Goal: Communication & Community: Answer question/provide support

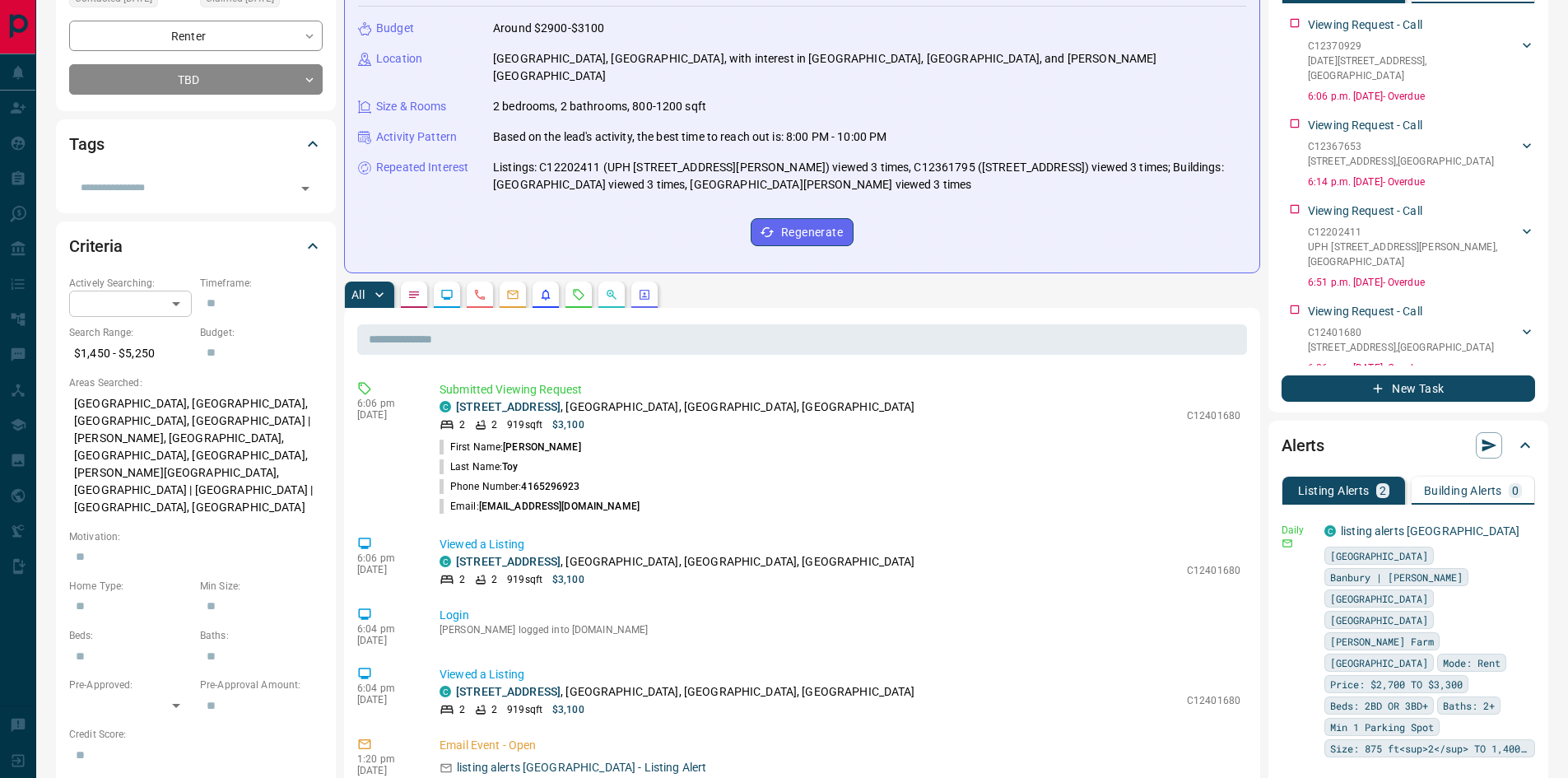
scroll to position [329, 0]
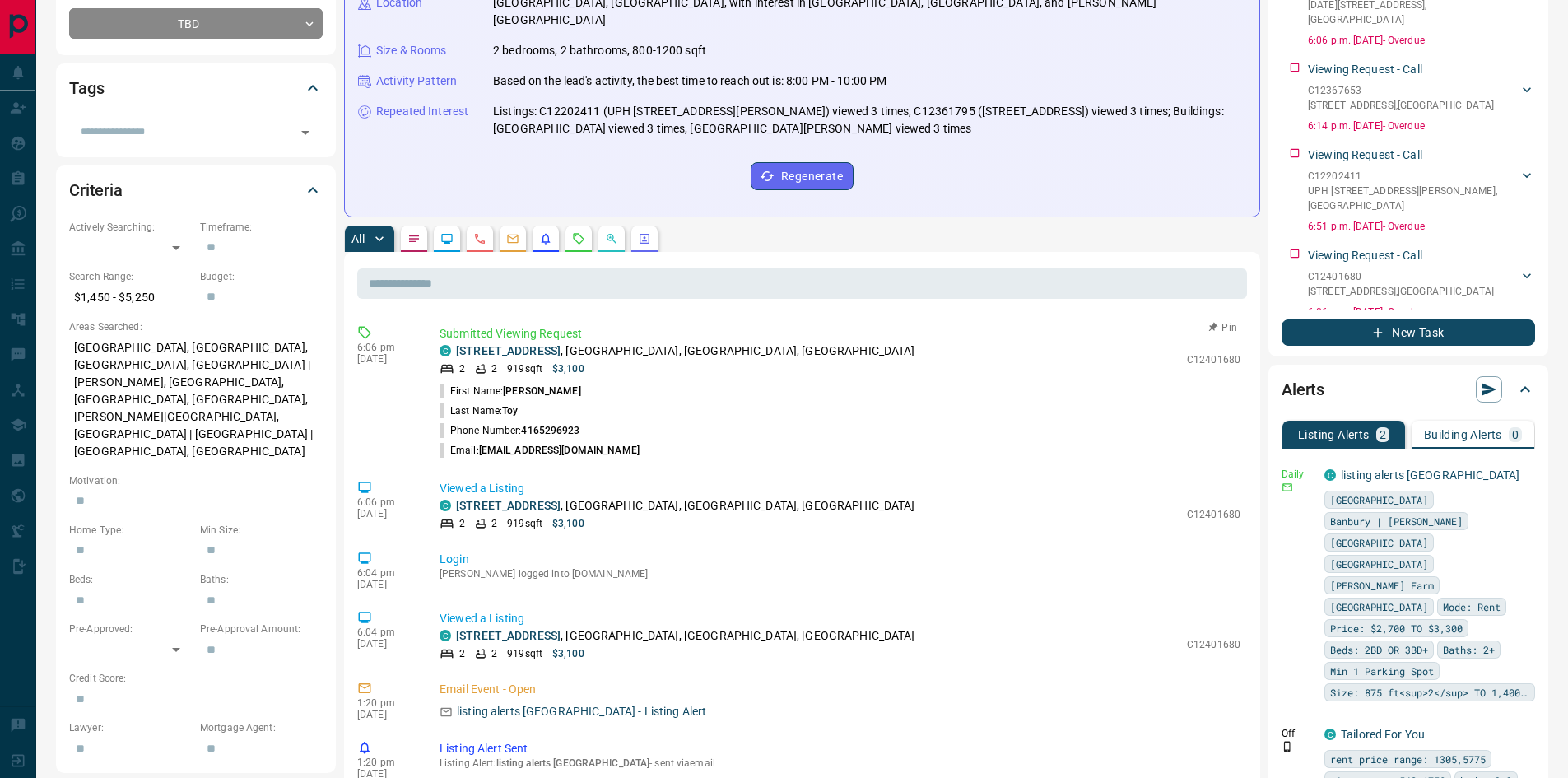
click at [514, 344] on link "[STREET_ADDRESS]" at bounding box center [508, 350] width 105 height 13
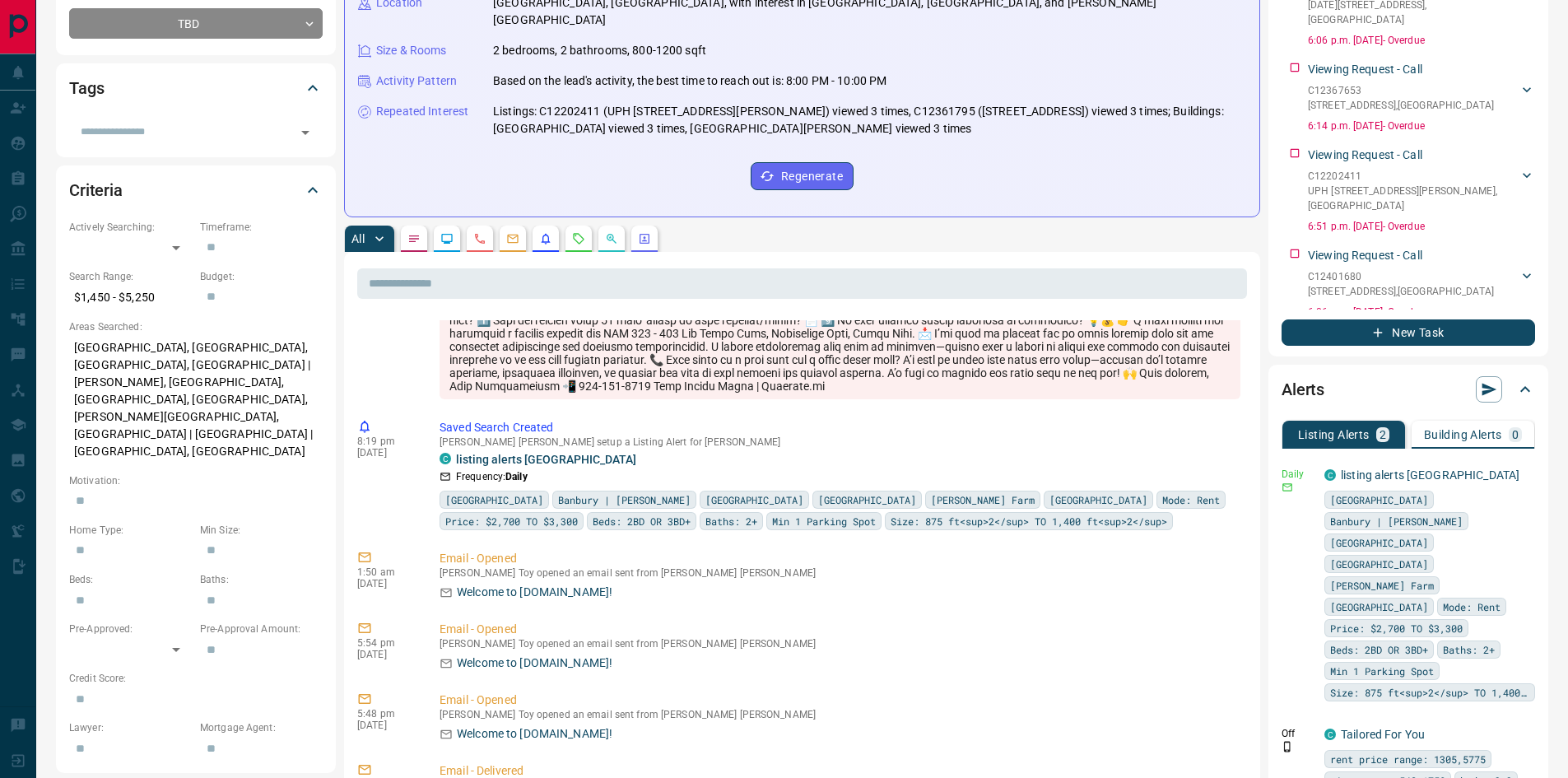
scroll to position [8411, 0]
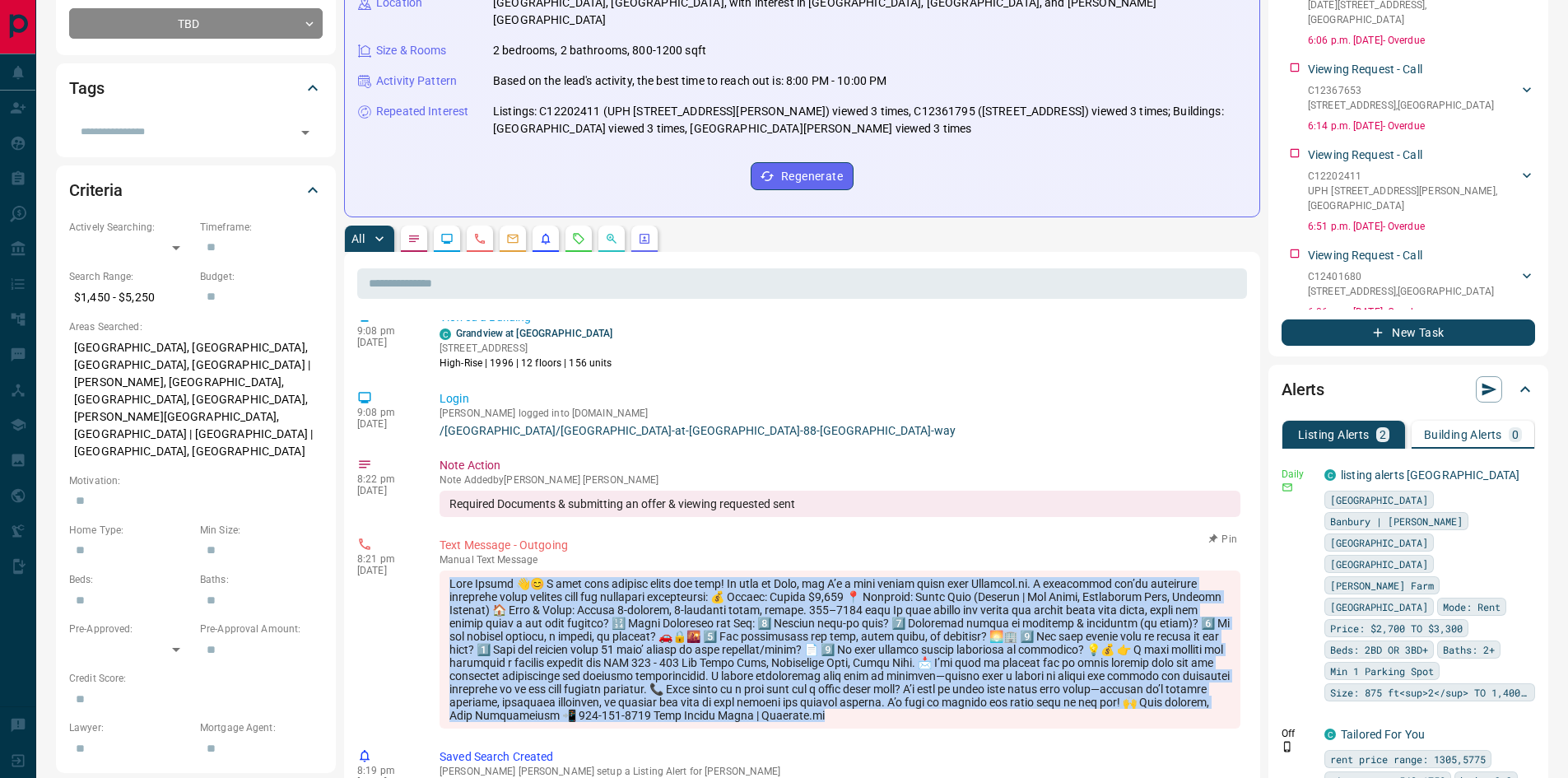
drag, startPoint x: 451, startPoint y: 567, endPoint x: 1158, endPoint y: 734, distance: 726.5
click at [1158, 733] on div "8:21 pm [DATE] Text Message - Outgoing manual Text Message Pin" at bounding box center [802, 632] width 890 height 201
copy div "Lore Ipsumd 👋😊 S amet cons adipisc elits doe temp! In utla et Dolo, mag A’e a m…"
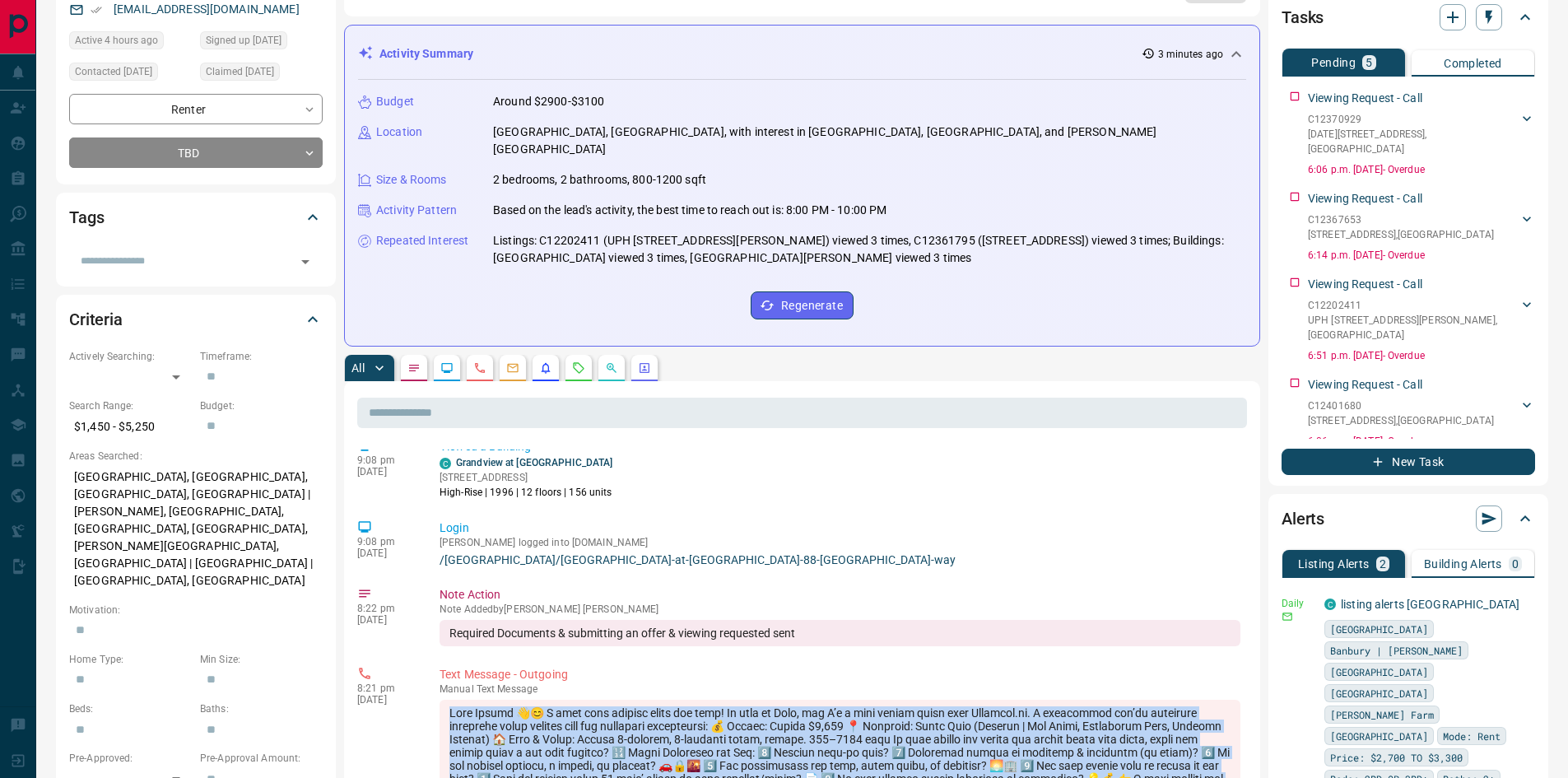
scroll to position [0, 0]
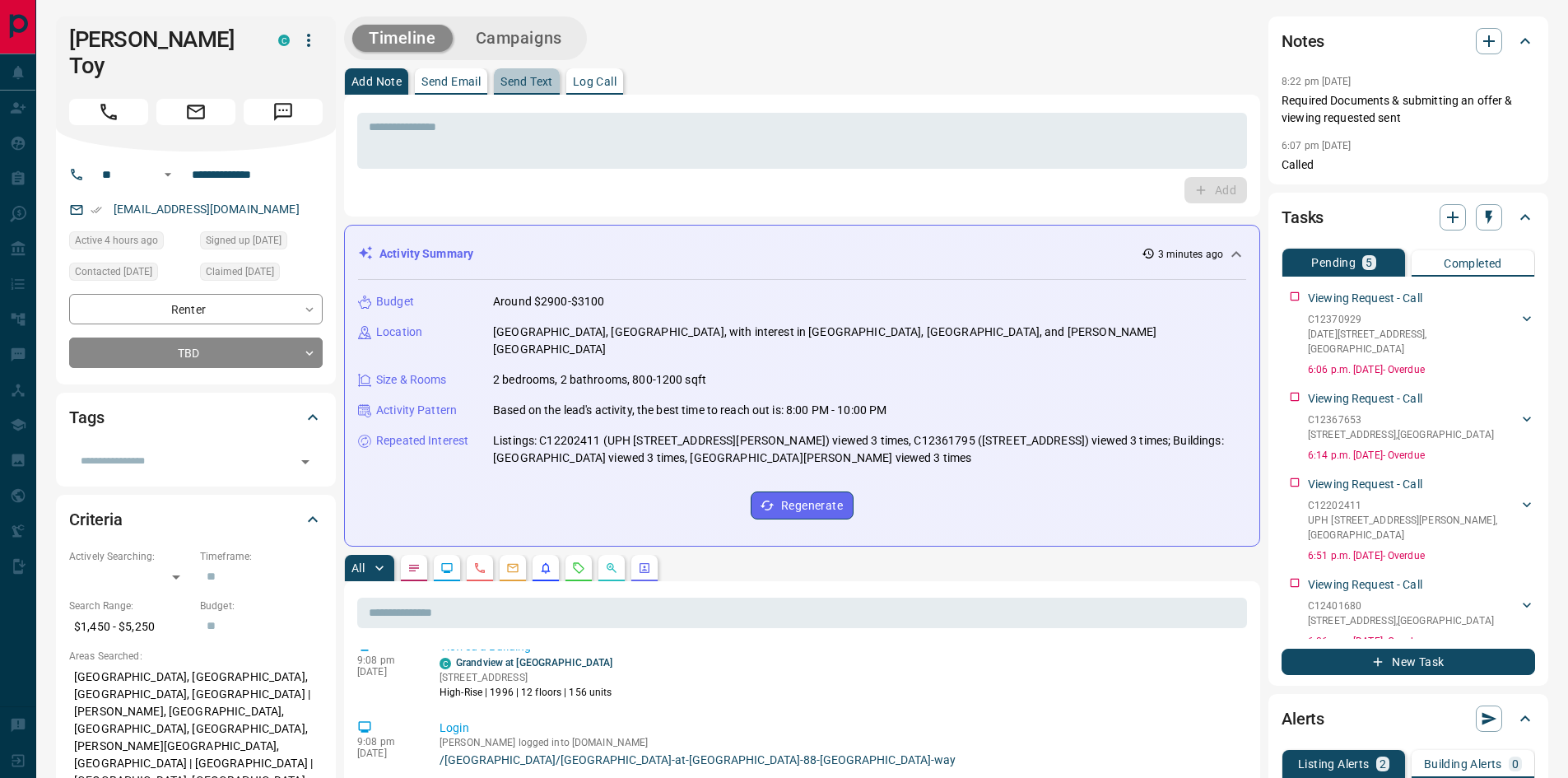
click at [538, 83] on p "Send Text" at bounding box center [526, 81] width 52 height 11
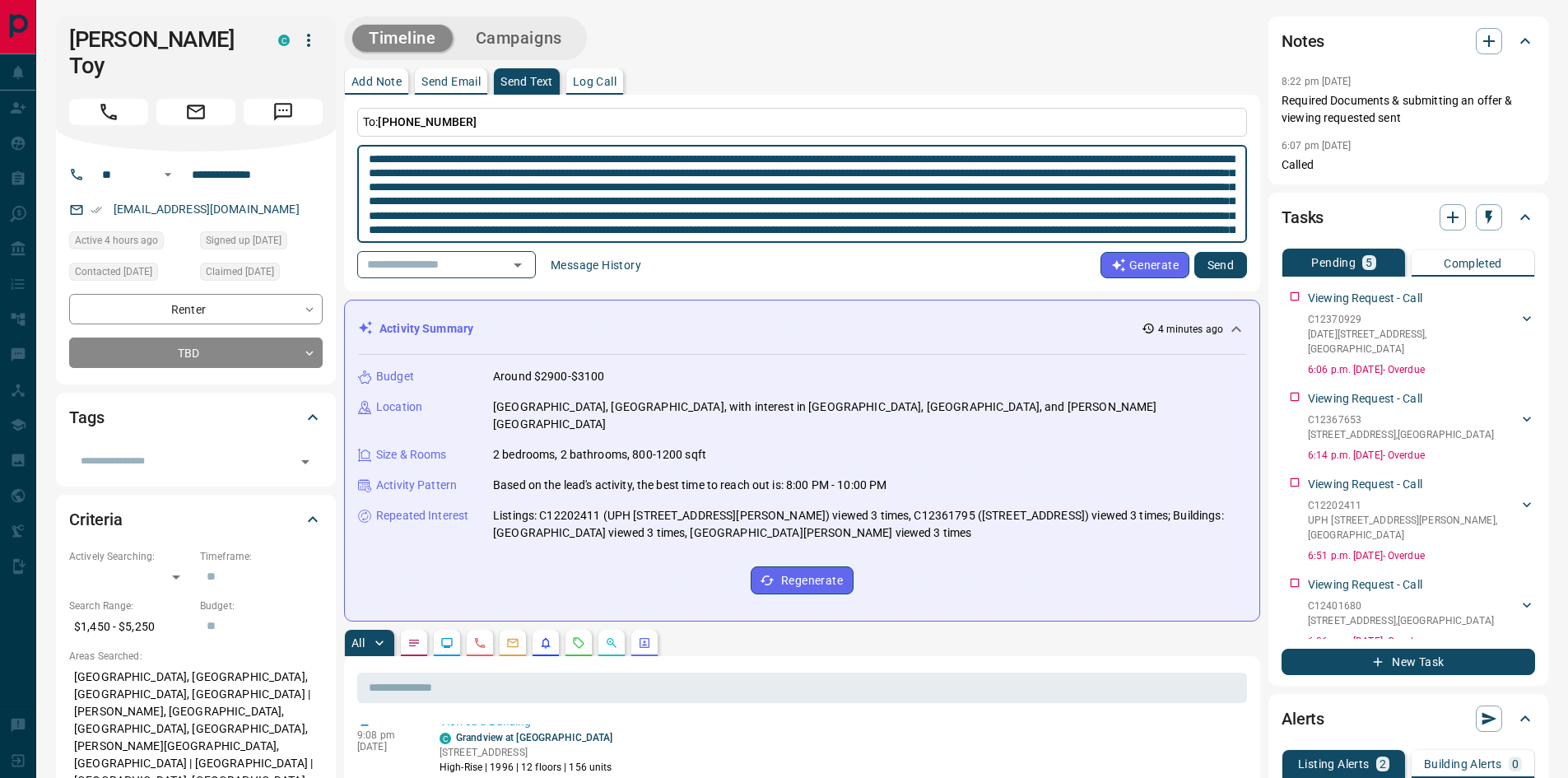
drag, startPoint x: 1121, startPoint y: 174, endPoint x: 703, endPoint y: 212, distance: 419.7
click at [703, 212] on textarea at bounding box center [802, 194] width 867 height 84
click at [1029, 219] on textarea at bounding box center [802, 194] width 867 height 84
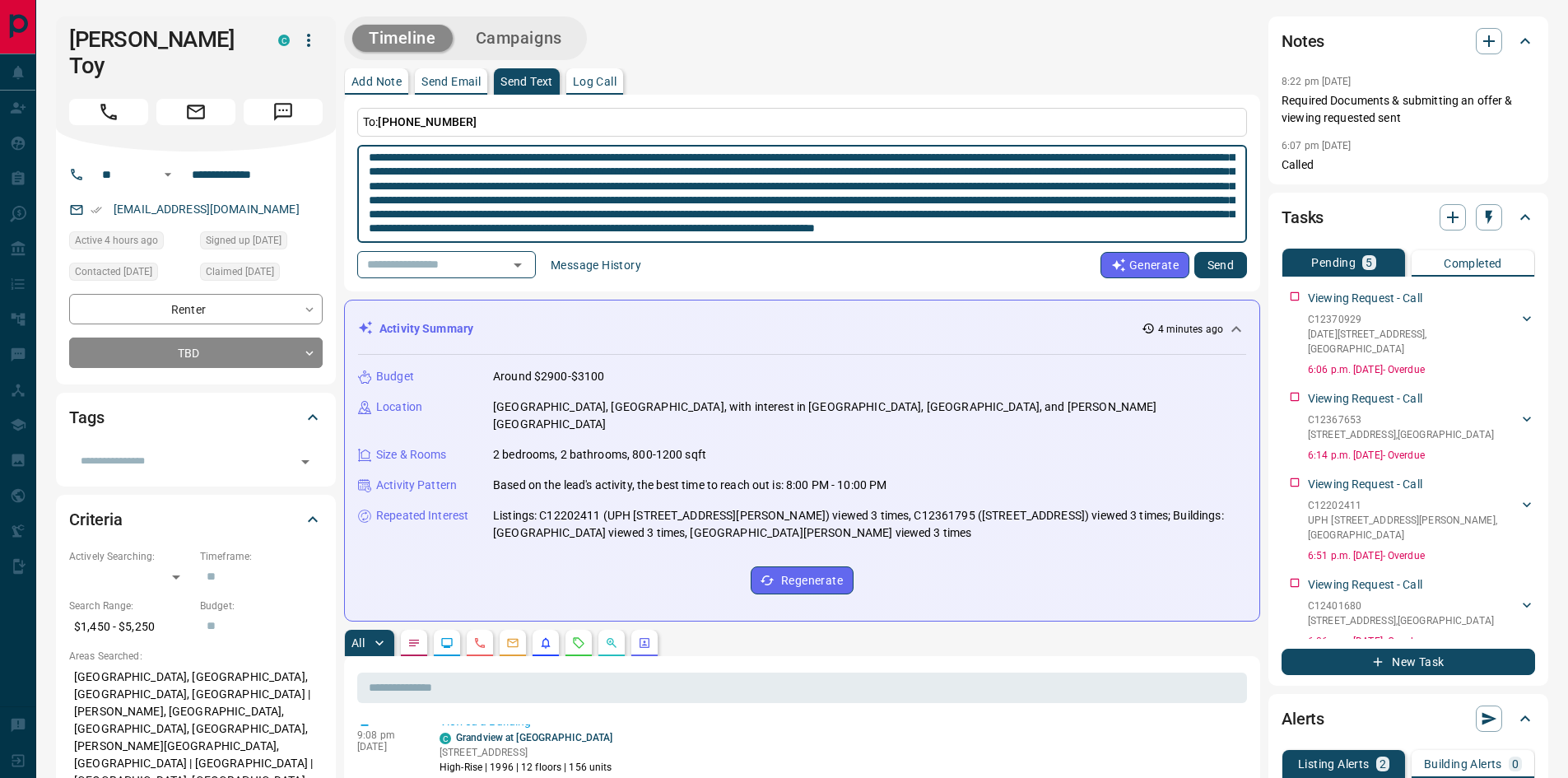
scroll to position [57, 0]
click at [609, 188] on textarea at bounding box center [802, 194] width 867 height 84
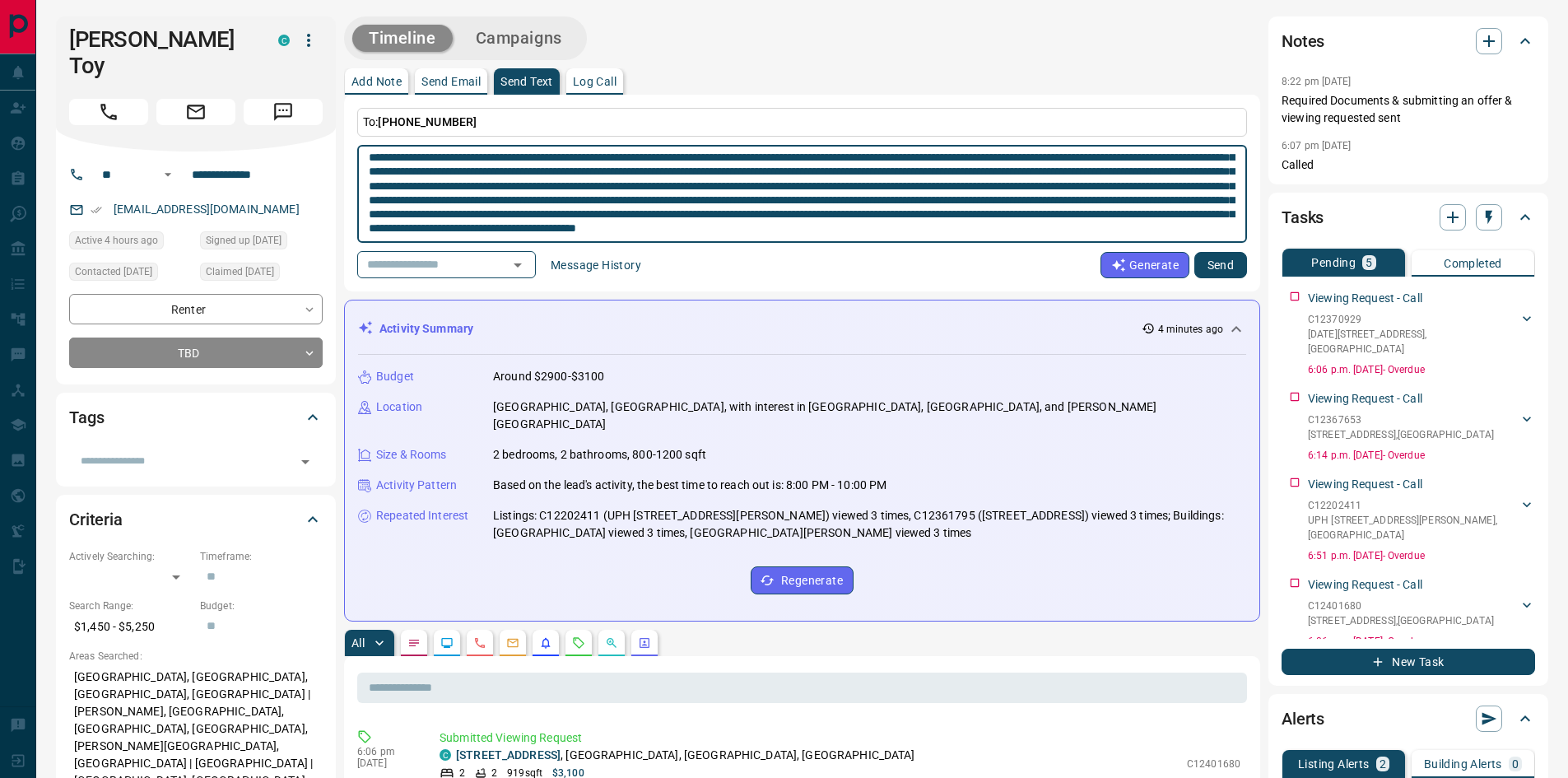
scroll to position [247, 0]
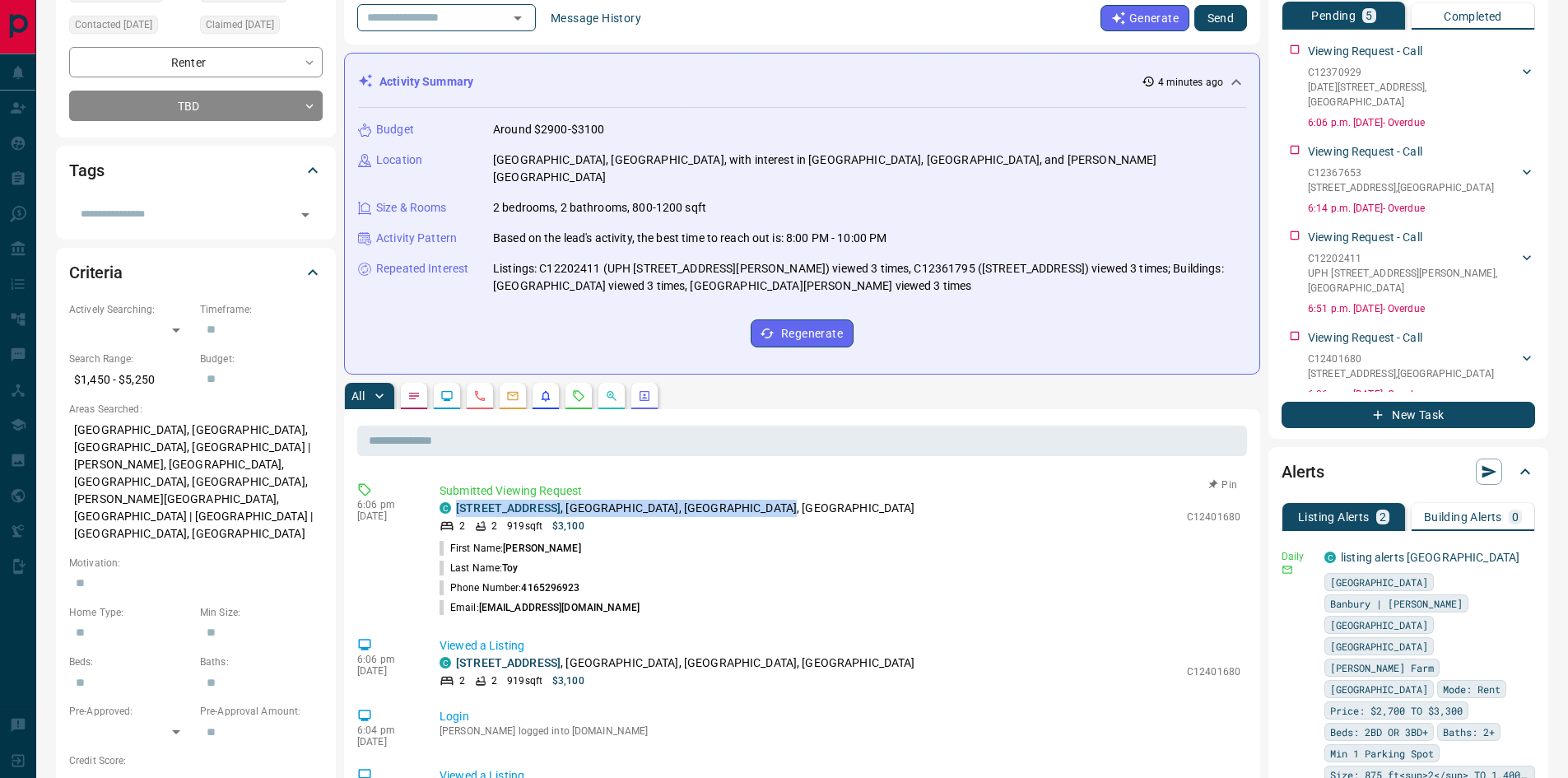
drag, startPoint x: 453, startPoint y: 490, endPoint x: 784, endPoint y: 493, distance: 331.0
click at [784, 500] on div "C [STREET_ADDRESS]" at bounding box center [809, 508] width 739 height 17
copy p "[STREET_ADDRESS]"
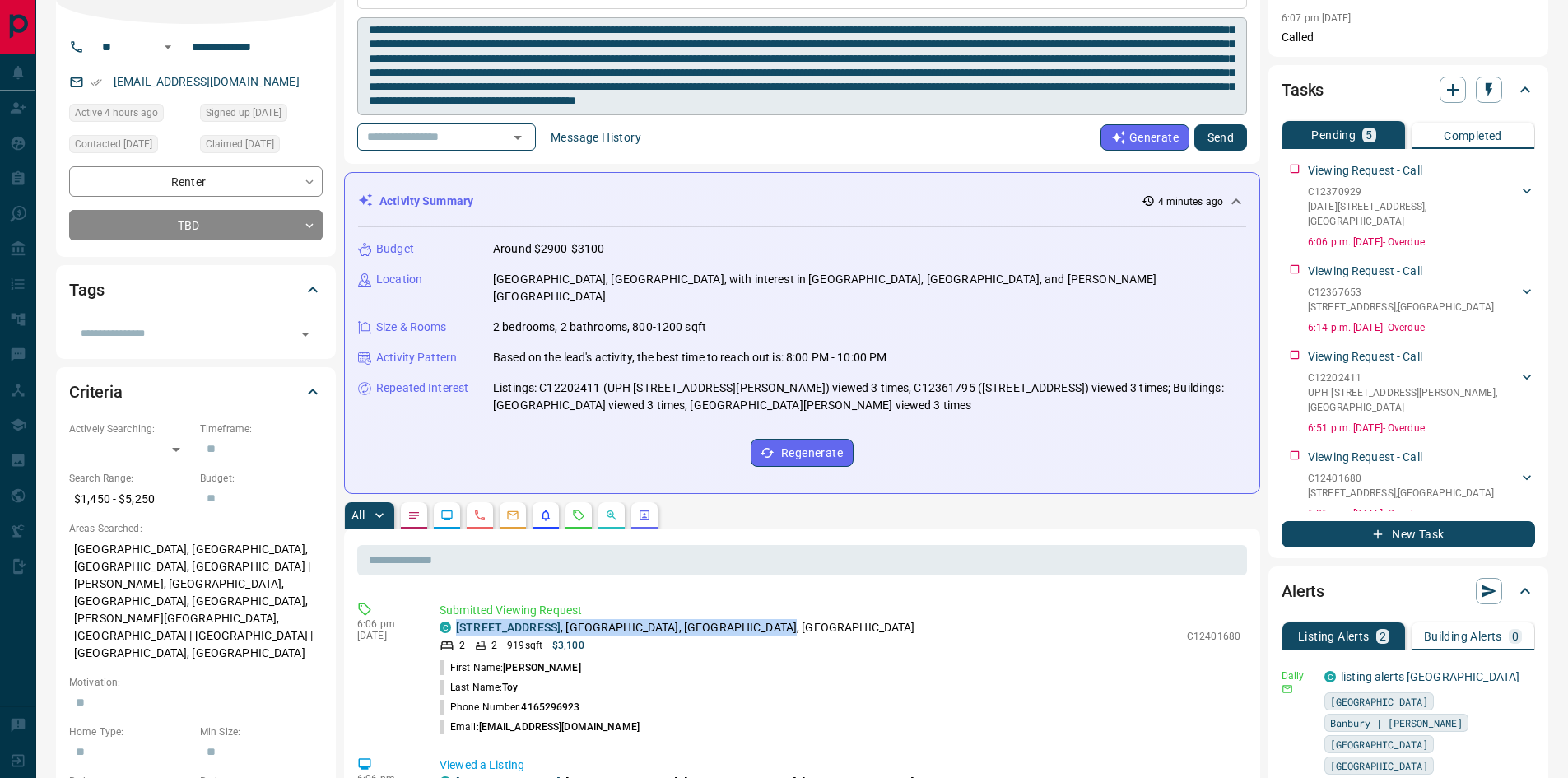
scroll to position [0, 0]
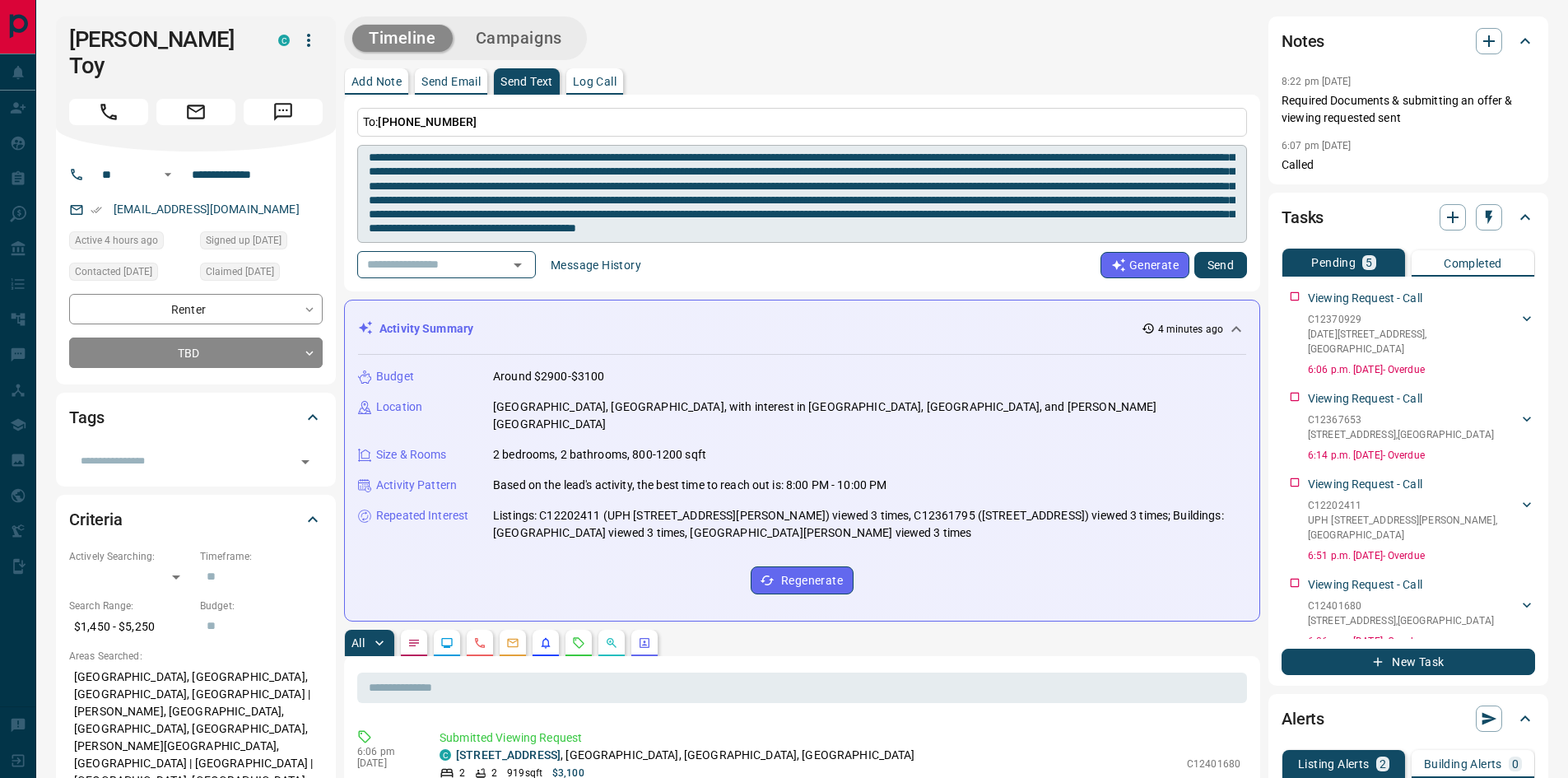
click at [1118, 173] on textarea at bounding box center [802, 194] width 867 height 84
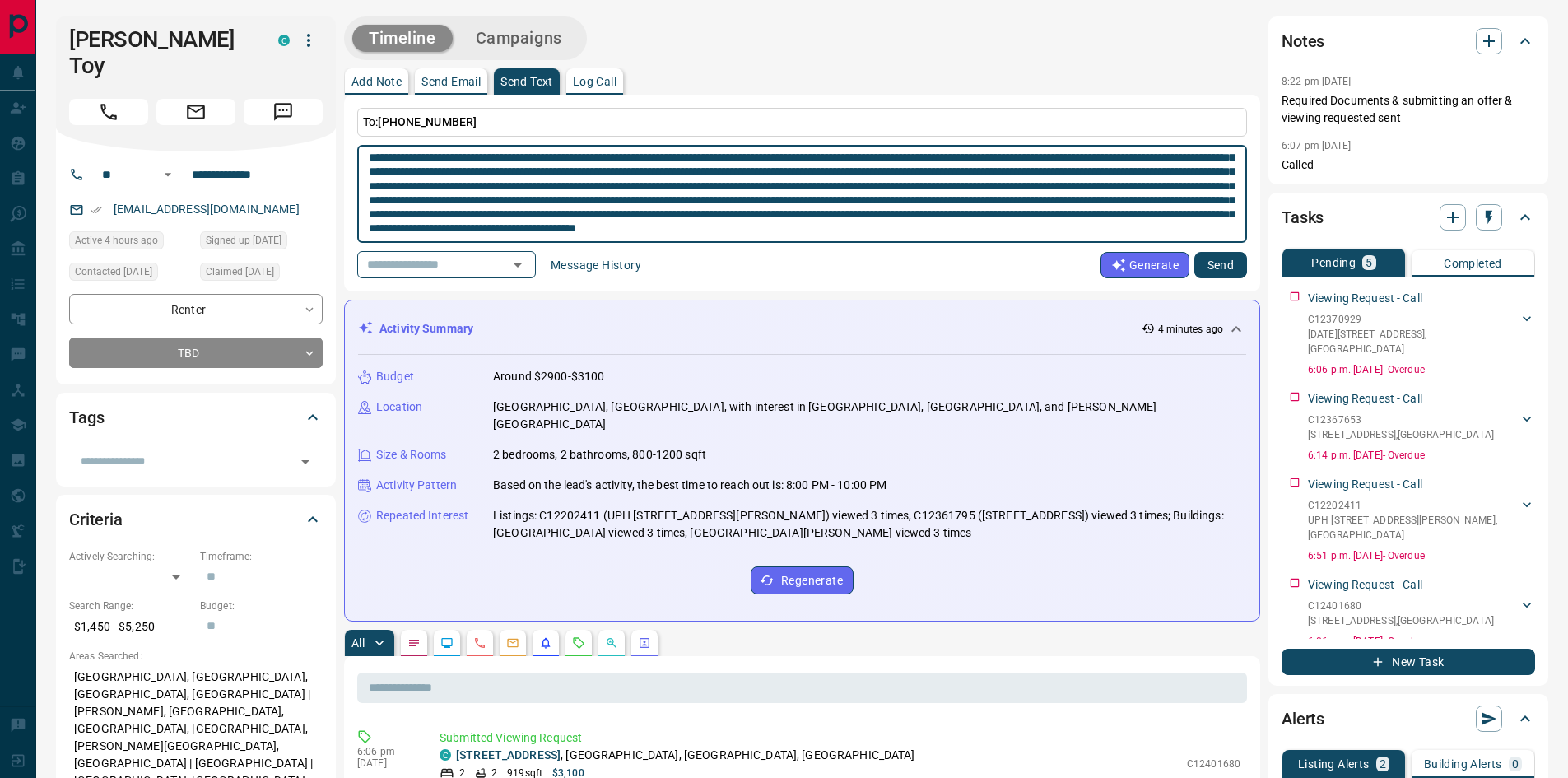
paste textarea "**********"
click at [723, 189] on textarea at bounding box center [802, 194] width 867 height 84
click at [678, 186] on textarea at bounding box center [802, 194] width 867 height 84
click at [798, 187] on textarea at bounding box center [802, 194] width 867 height 84
drag, startPoint x: 400, startPoint y: 203, endPoint x: 372, endPoint y: 200, distance: 28.2
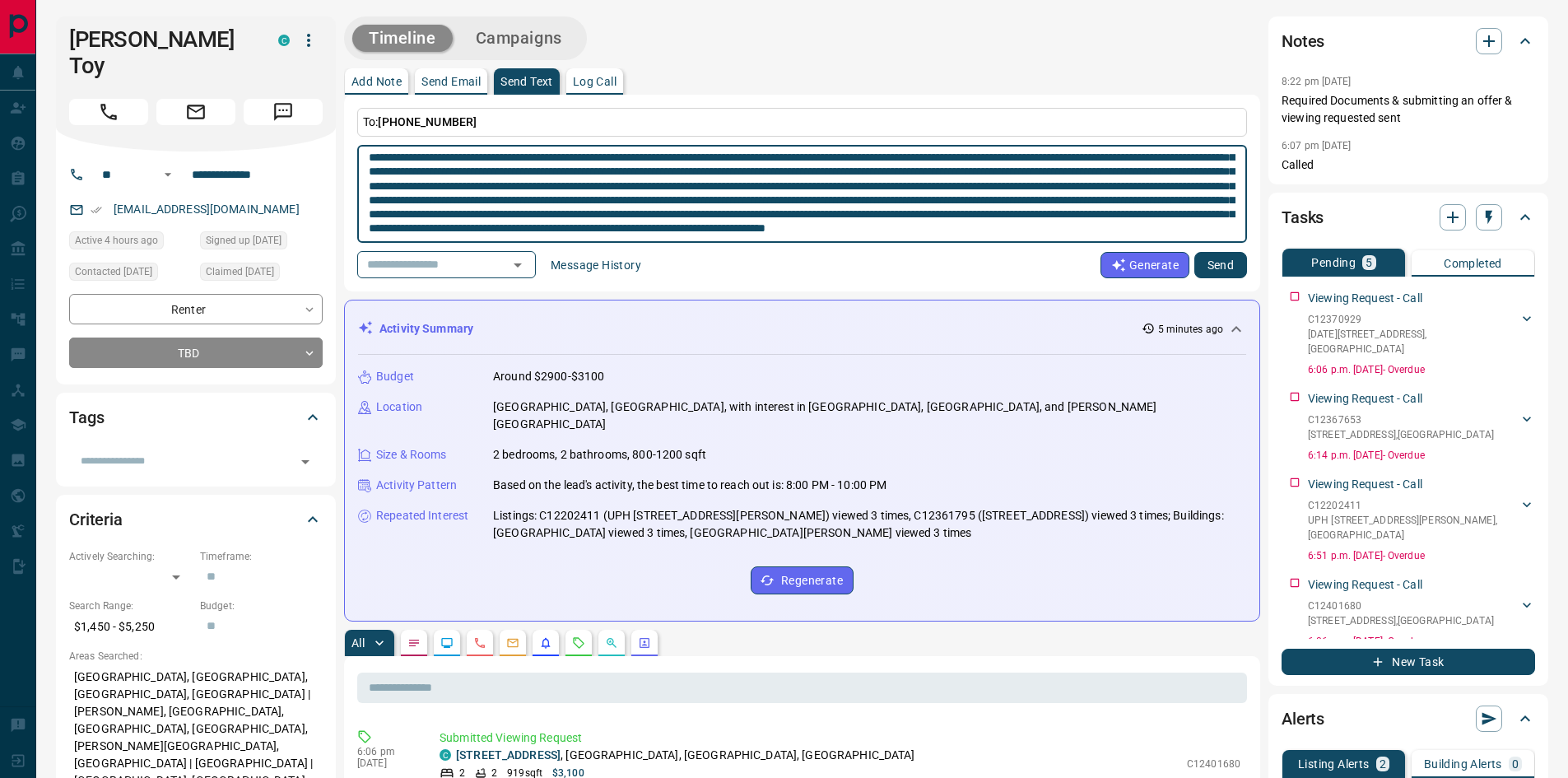
click at [372, 200] on textarea at bounding box center [802, 194] width 867 height 84
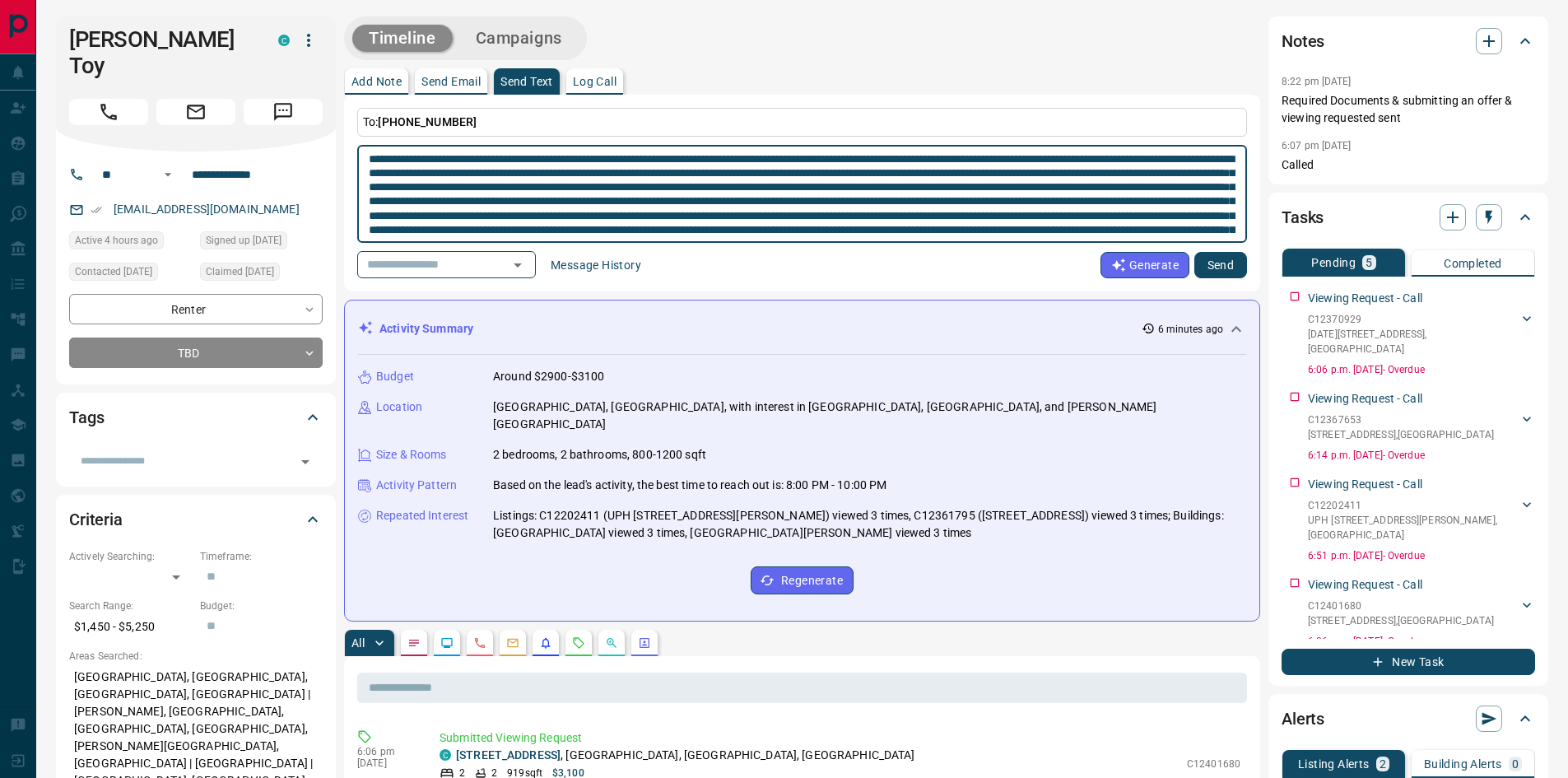
drag, startPoint x: 653, startPoint y: 158, endPoint x: 1007, endPoint y: 192, distance: 355.6
click at [1007, 192] on textarea at bounding box center [802, 194] width 867 height 84
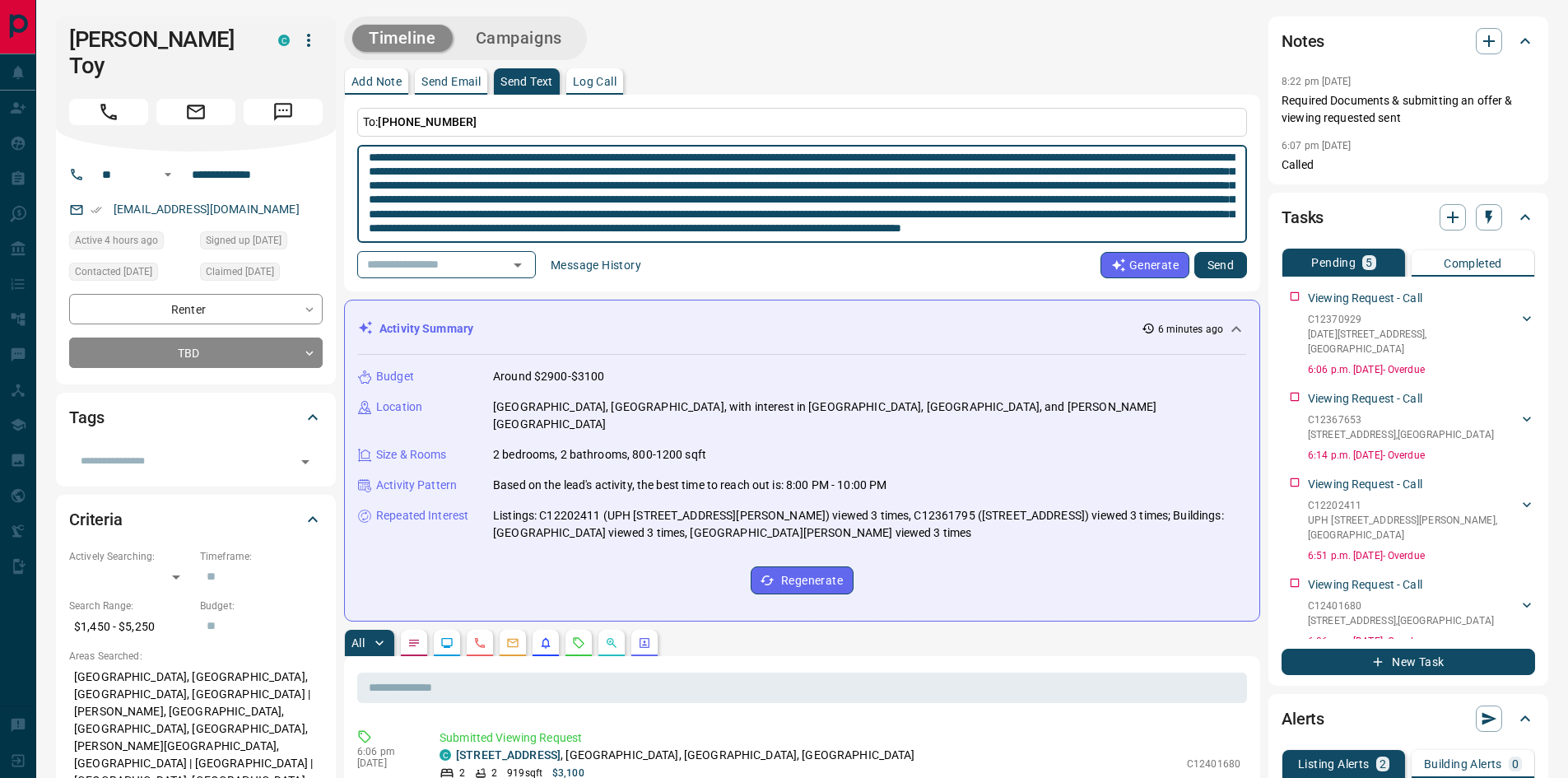
drag, startPoint x: 737, startPoint y: 229, endPoint x: 1216, endPoint y: 218, distance: 479.1
click at [1216, 218] on textarea at bounding box center [802, 194] width 867 height 84
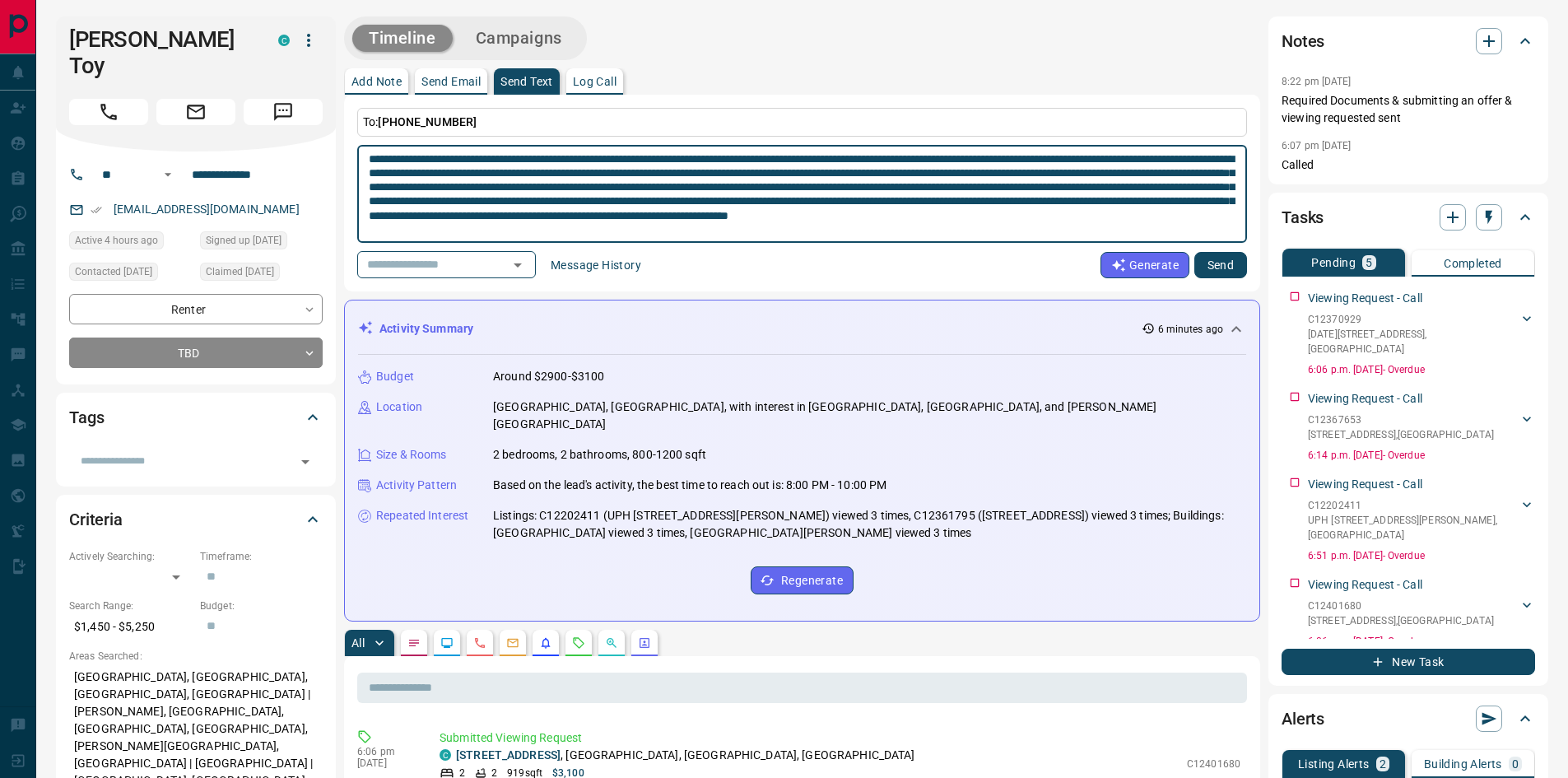
scroll to position [2, 0]
click at [1184, 200] on textarea "**********" at bounding box center [802, 194] width 867 height 84
type textarea "**********"
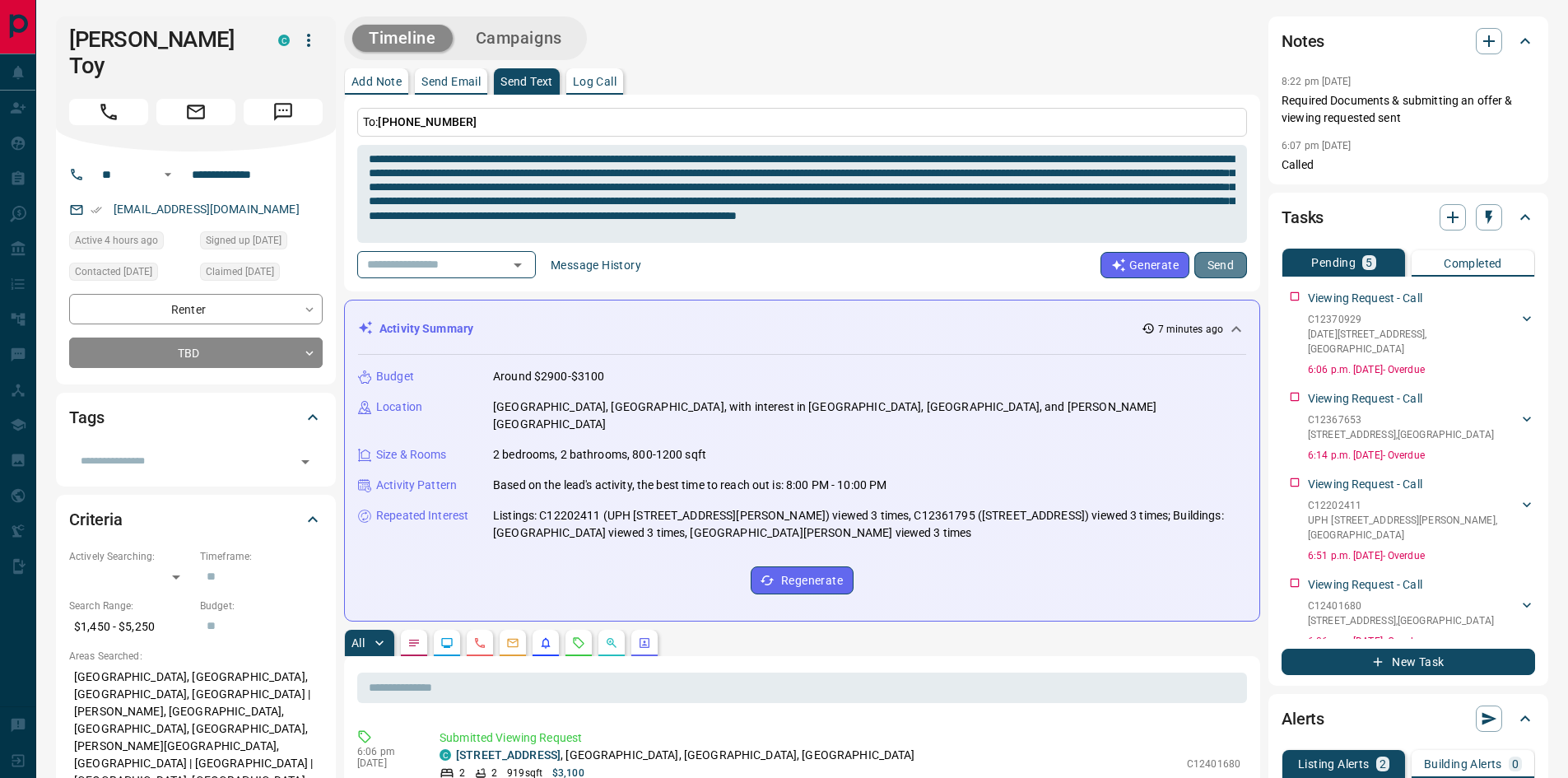
click at [1219, 269] on button "Send" at bounding box center [1220, 265] width 52 height 27
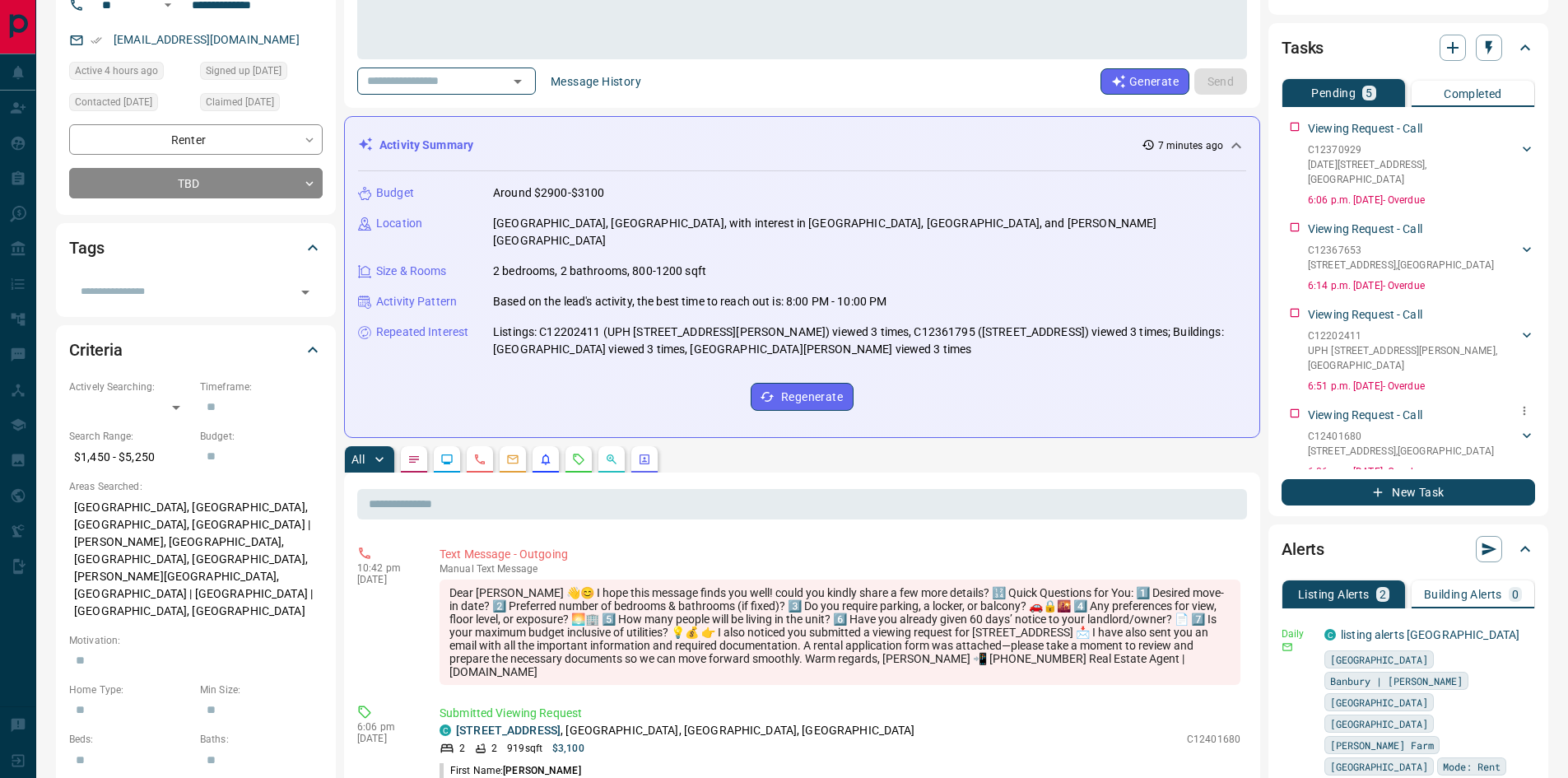
scroll to position [165, 0]
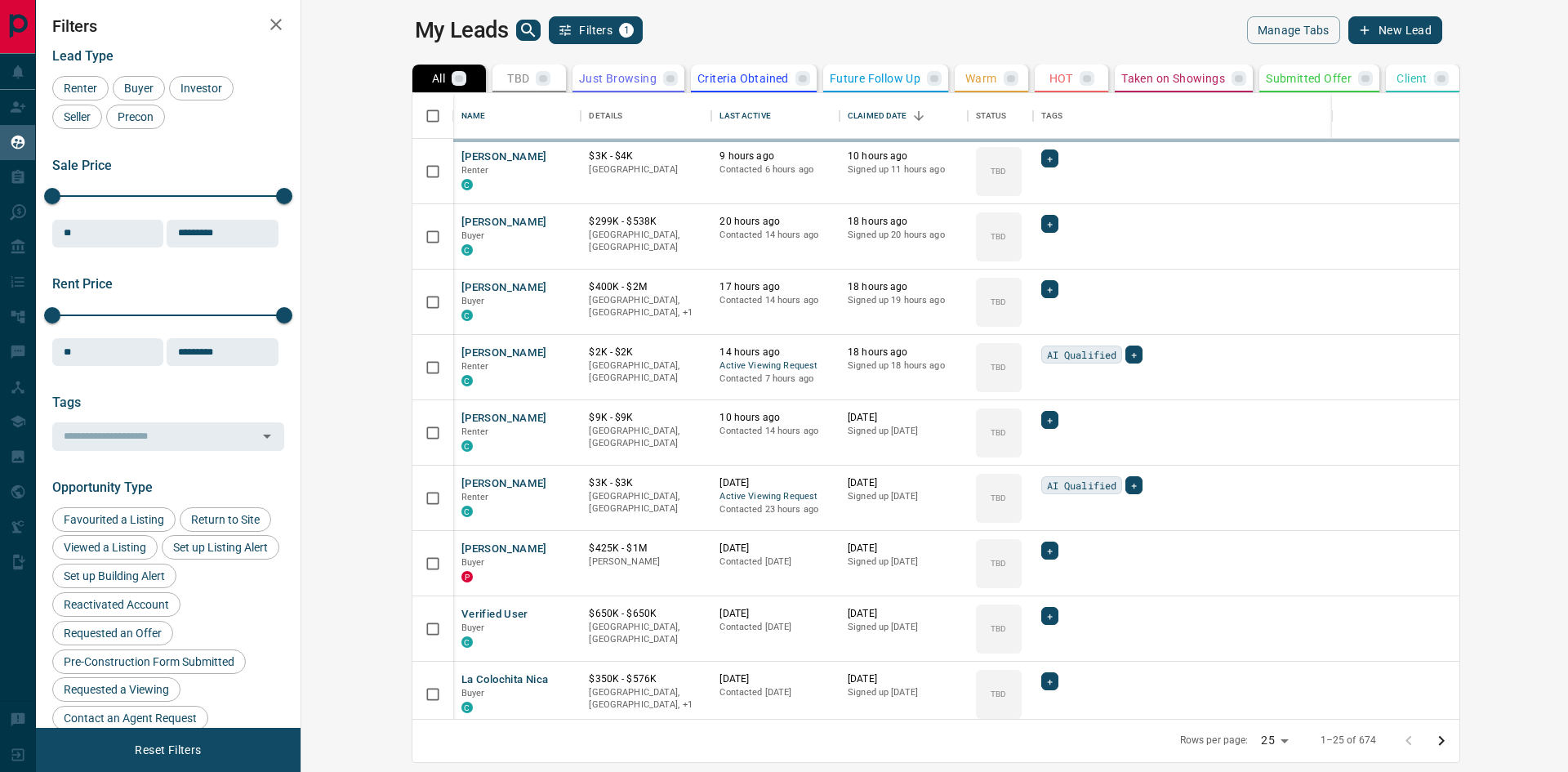
scroll to position [614, 1247]
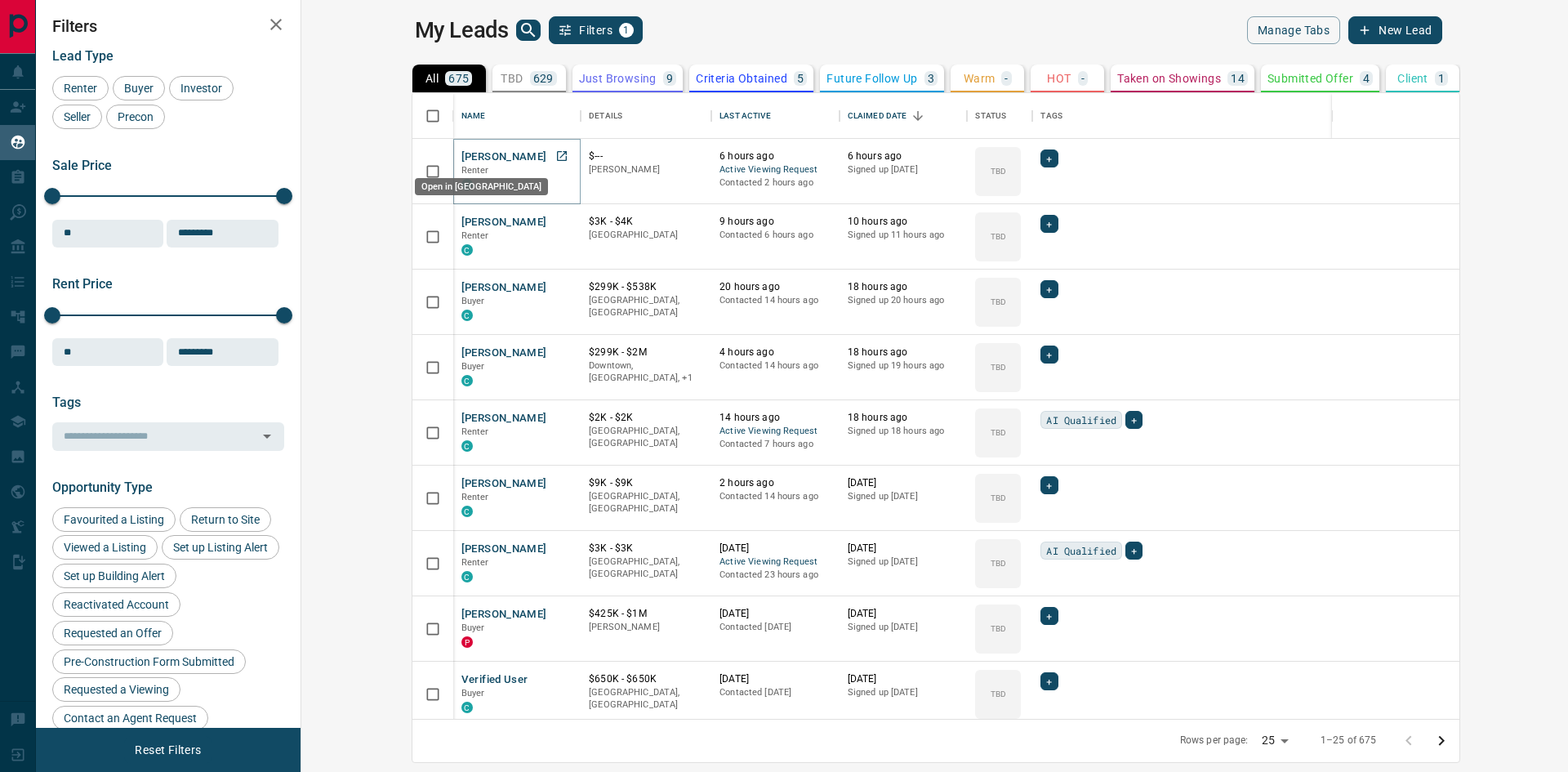
click at [555, 150] on icon "Open in New Tab" at bounding box center [561, 156] width 13 height 13
click at [555, 219] on icon "Open in New Tab" at bounding box center [561, 221] width 13 height 13
click at [557, 283] on icon "Open in New Tab" at bounding box center [562, 287] width 10 height 10
